Goal: Use online tool/utility: Utilize a website feature to perform a specific function

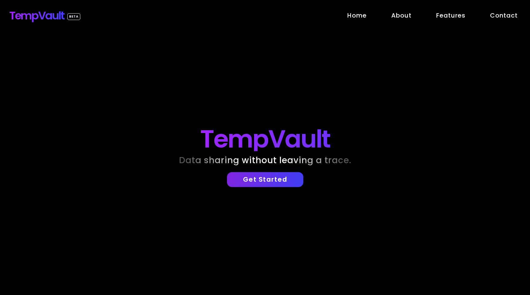
click at [264, 175] on p "Get Started" at bounding box center [265, 179] width 70 height 8
select select "*"
click at [494, 21] on nav "Home About Features Contact" at bounding box center [432, 15] width 195 height 19
click at [501, 18] on link "Contact" at bounding box center [504, 15] width 28 height 9
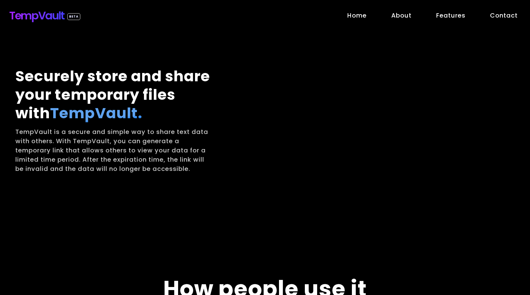
scroll to position [225, 0]
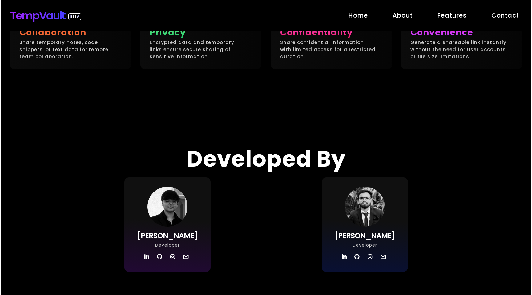
scroll to position [0, 0]
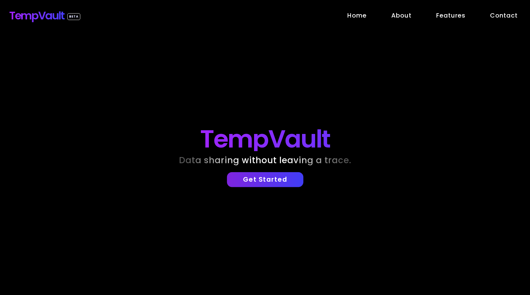
click at [247, 177] on p "Get Started" at bounding box center [265, 179] width 70 height 8
select select "*"
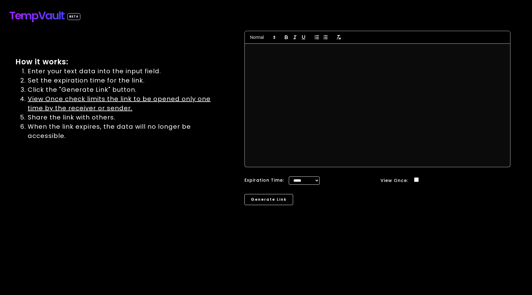
click at [271, 50] on p at bounding box center [377, 51] width 256 height 8
click at [304, 178] on select "***** ***** ****** ****** ****** ******* ******* ******* ******* ******** *****…" at bounding box center [304, 180] width 31 height 8
select select "****"
click at [289, 176] on select "***** ***** ****** ****** ****** ******* ******* ******* ******* ******** *****…" at bounding box center [304, 180] width 31 height 8
click at [269, 204] on button "Generate Link" at bounding box center [268, 200] width 51 height 12
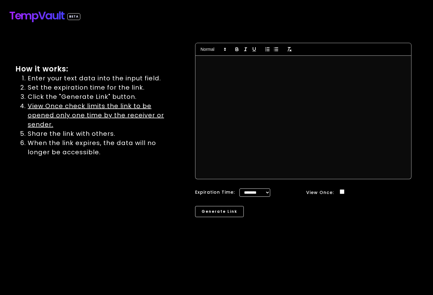
click at [271, 87] on div at bounding box center [304, 117] width 216 height 123
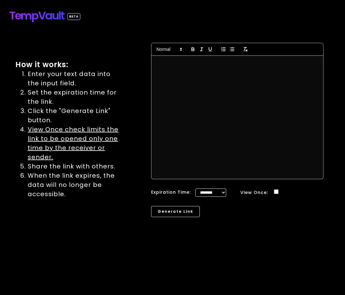
click at [169, 91] on div at bounding box center [237, 117] width 172 height 123
click at [171, 206] on button "Generate Link" at bounding box center [175, 212] width 51 height 12
click at [214, 63] on div at bounding box center [237, 117] width 172 height 123
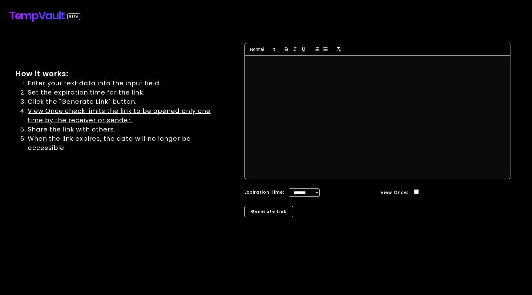
click at [296, 58] on div at bounding box center [377, 117] width 265 height 123
